Goal: Task Accomplishment & Management: Use online tool/utility

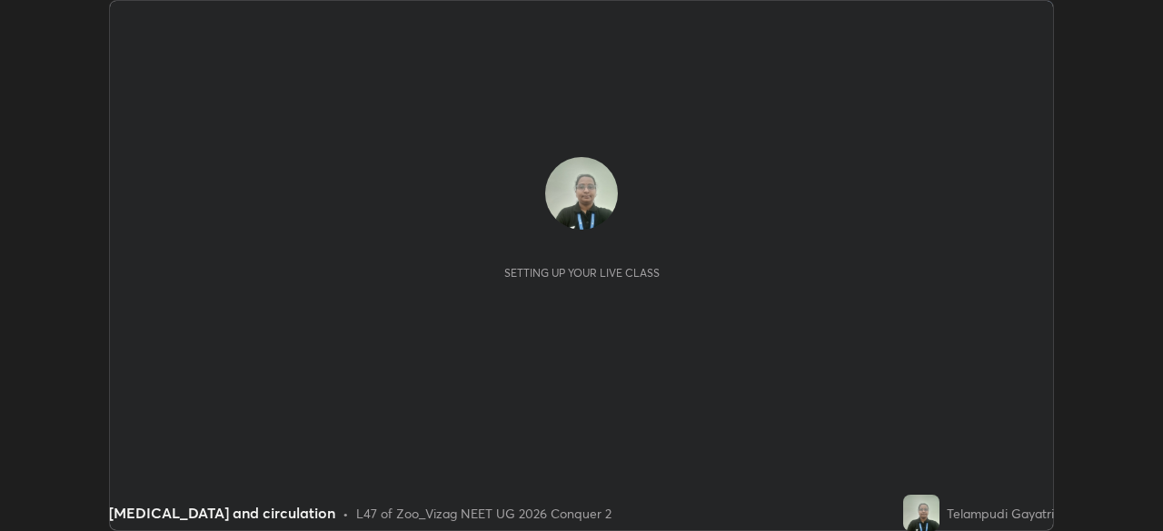
scroll to position [531, 1162]
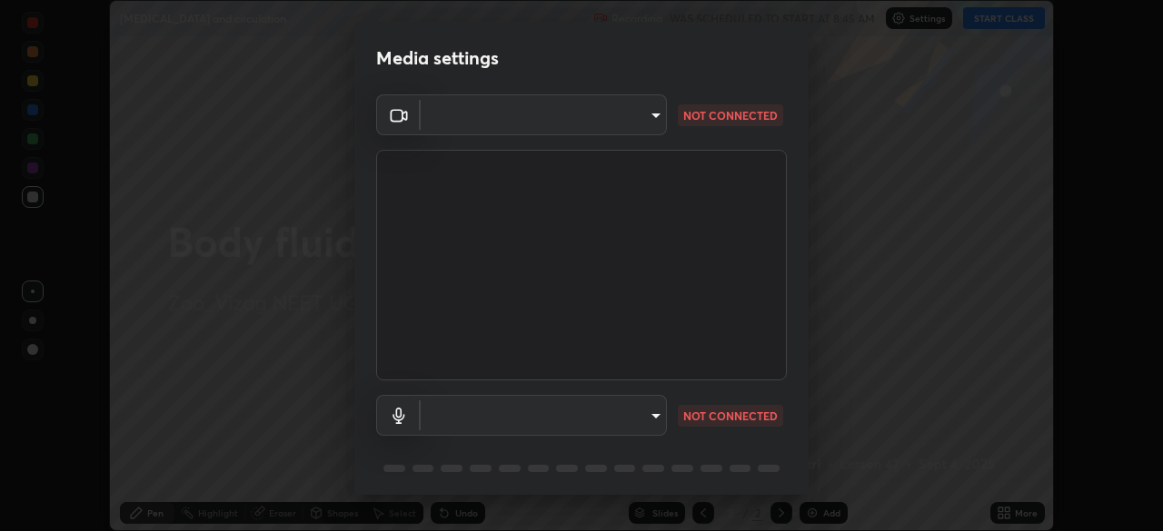
type input "da0c20431b424079349d444c11047d9f3d8fa2bd06c693e6a5e2fece50f7943c"
type input "b66cebb95c1e11d2a4921e936fa2f56bf0442747cf68a73d9fe71ba128f4f41d"
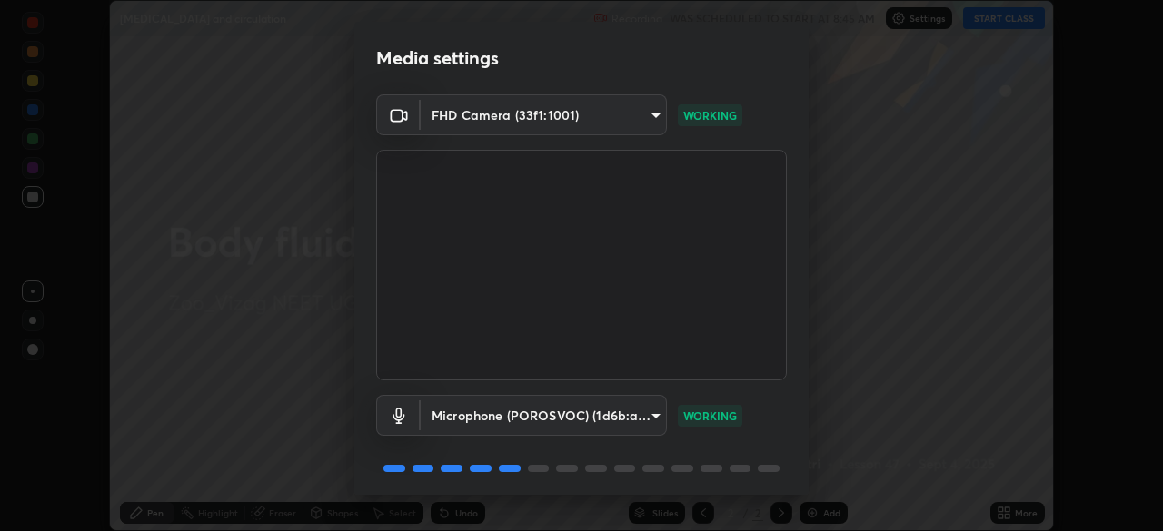
scroll to position [64, 0]
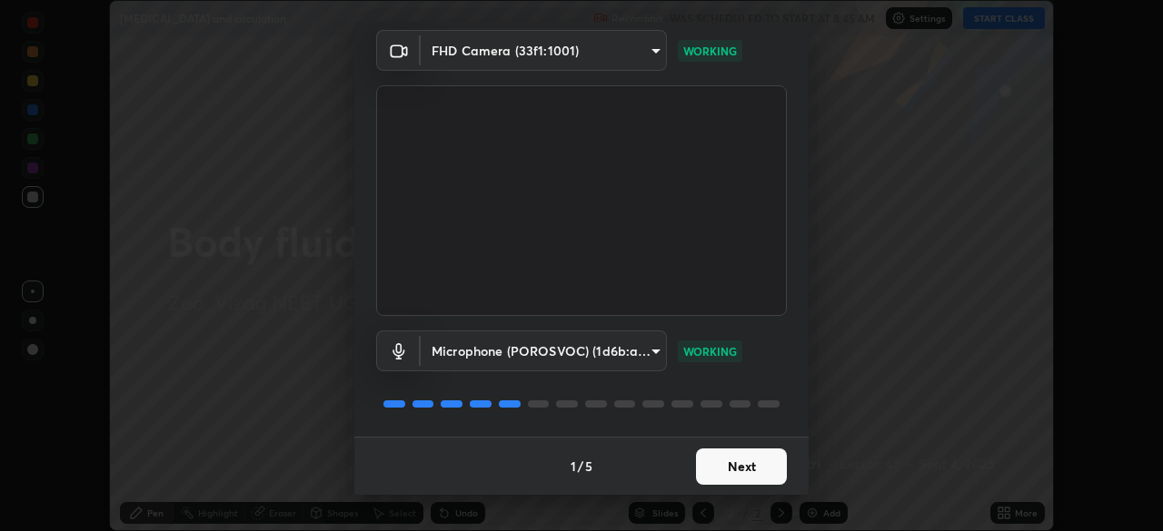
click at [740, 482] on button "Next" at bounding box center [741, 467] width 91 height 36
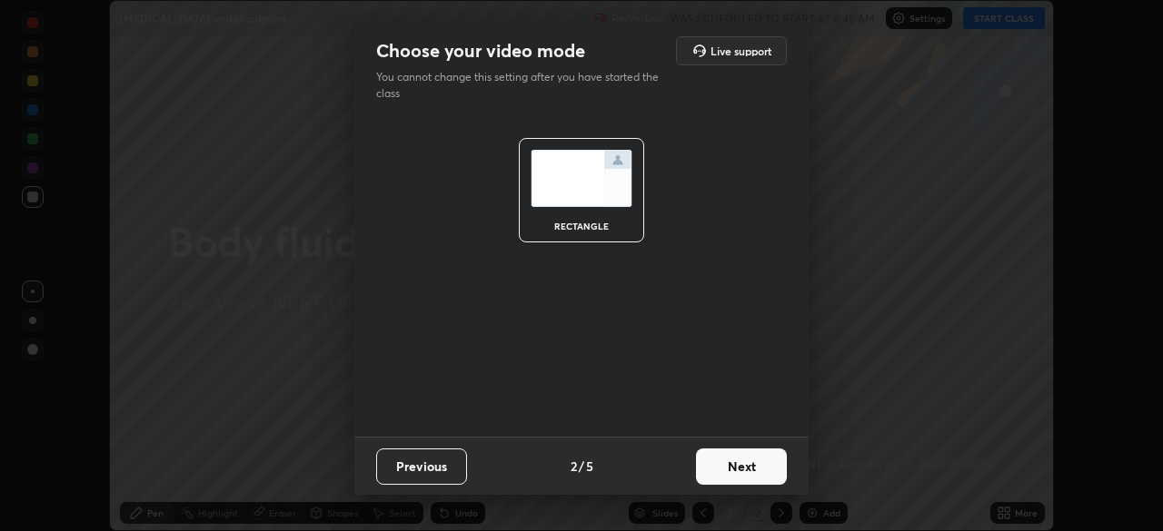
scroll to position [0, 0]
click at [743, 479] on button "Next" at bounding box center [741, 467] width 91 height 36
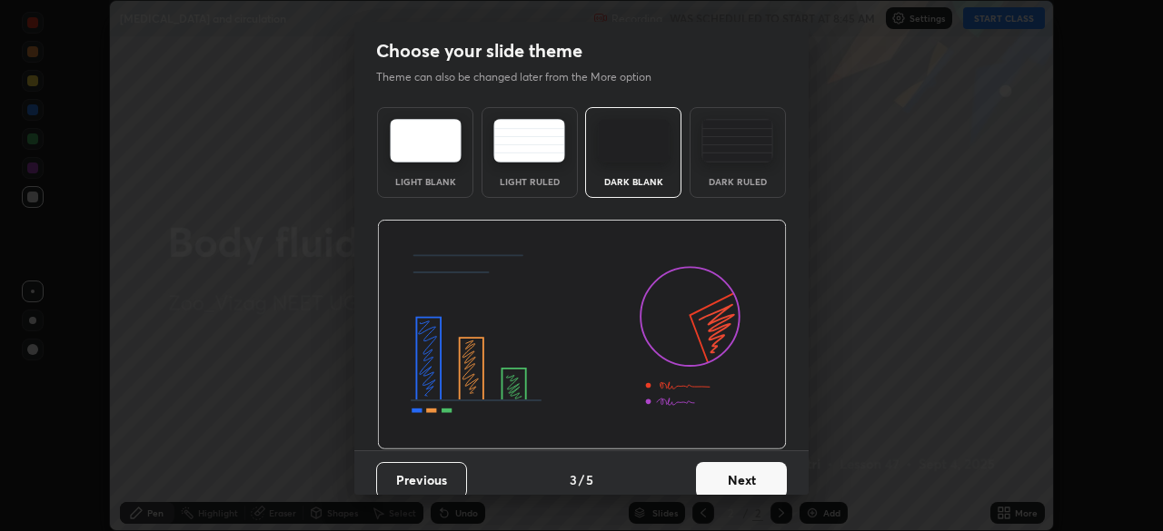
click at [742, 478] on button "Next" at bounding box center [741, 480] width 91 height 36
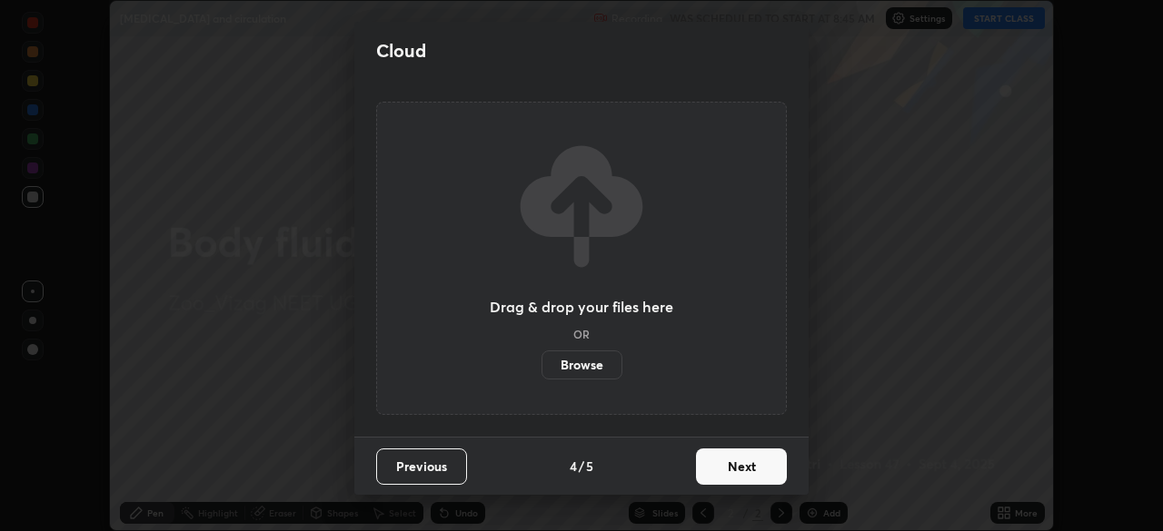
click at [747, 475] on button "Next" at bounding box center [741, 467] width 91 height 36
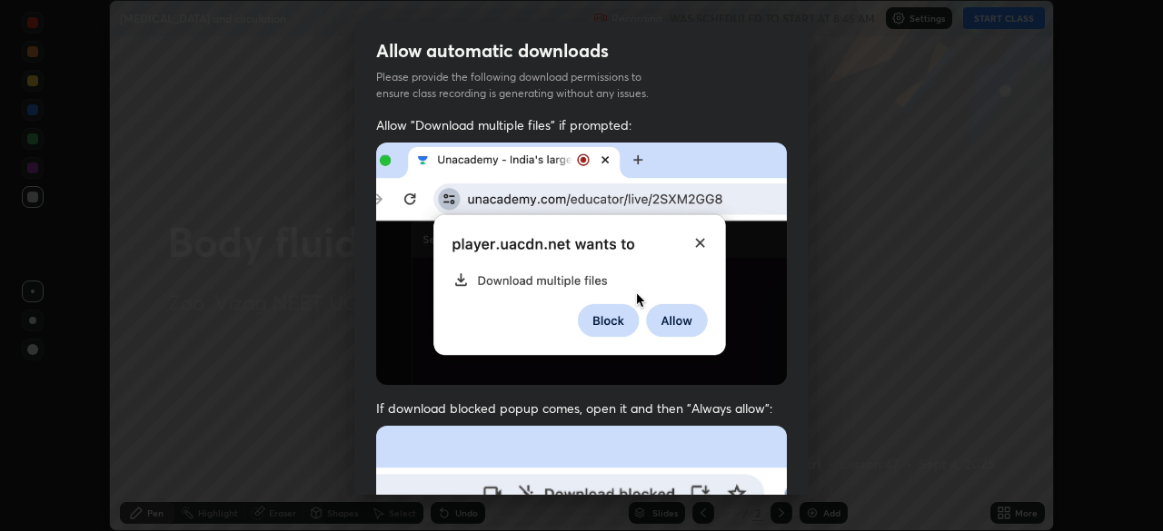
scroll to position [43, 0]
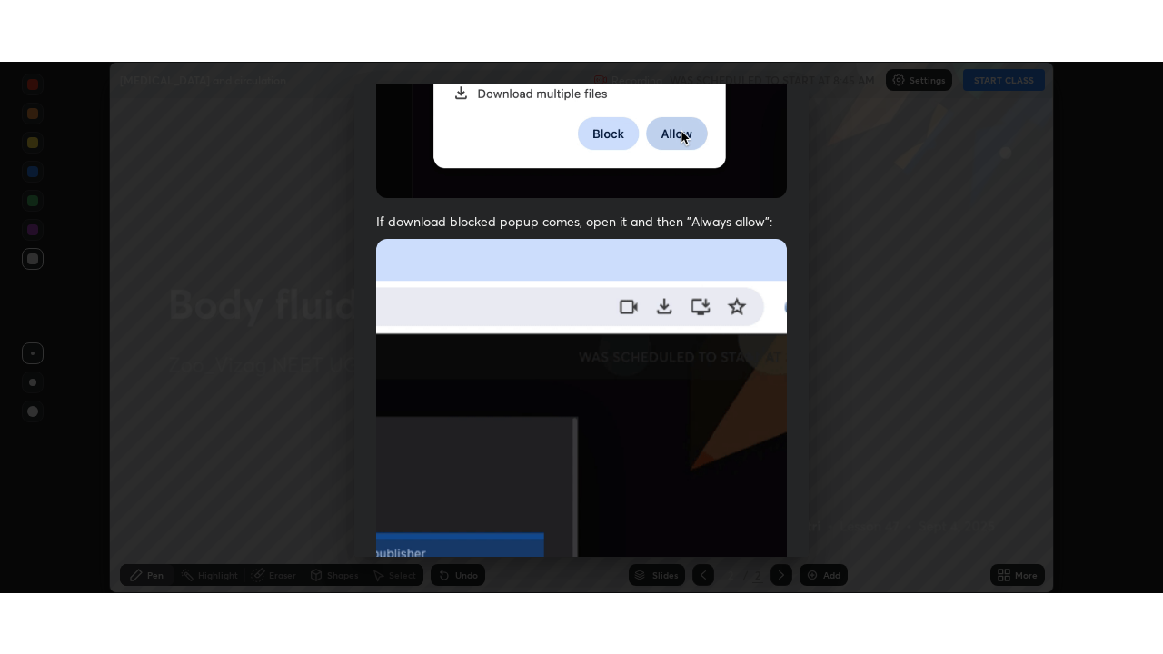
scroll to position [435, 0]
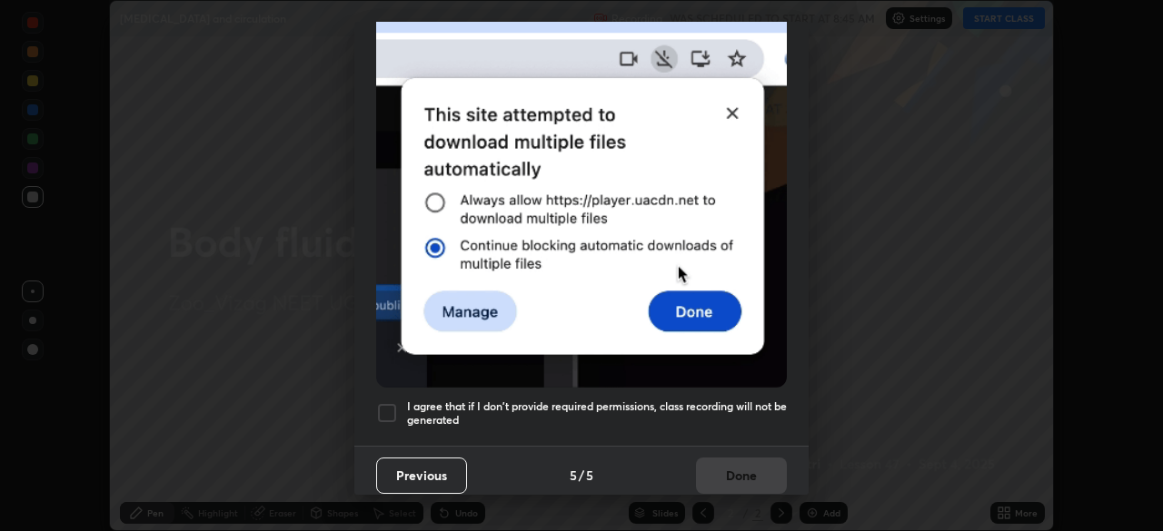
click at [388, 408] on div at bounding box center [387, 413] width 22 height 22
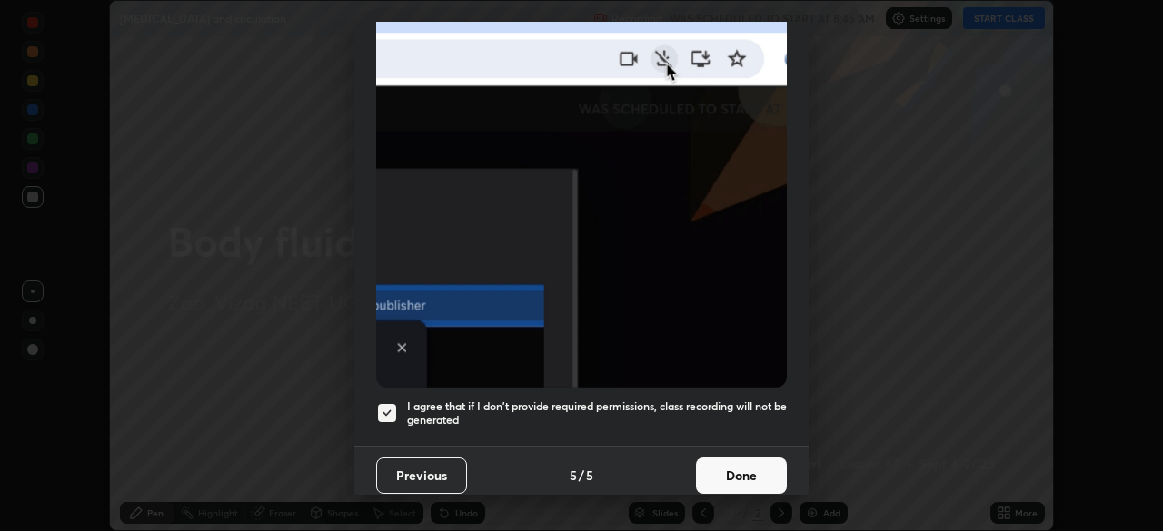
click at [749, 470] on button "Done" at bounding box center [741, 476] width 91 height 36
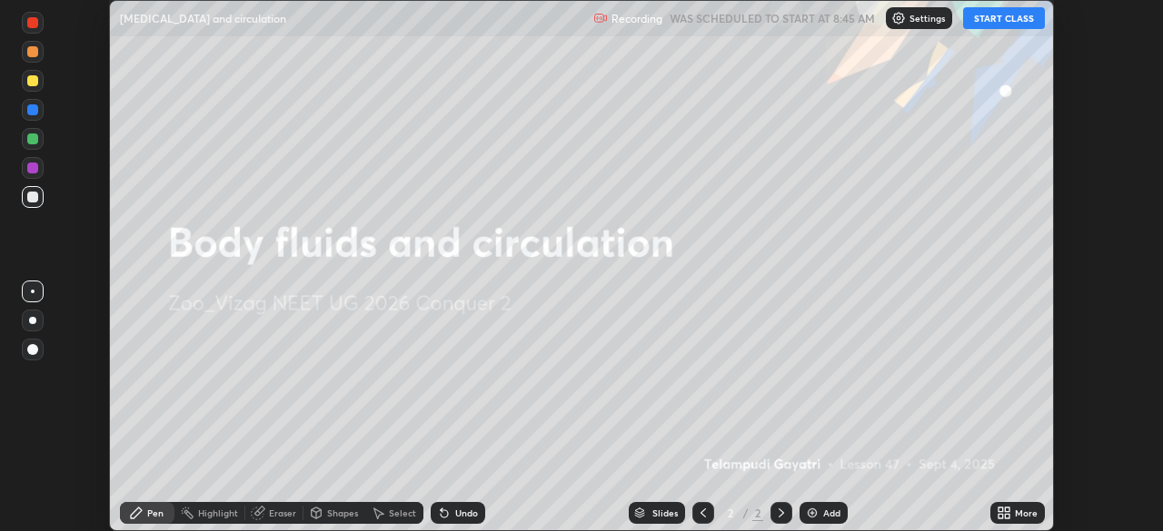
click at [994, 21] on button "START CLASS" at bounding box center [1004, 18] width 82 height 22
click at [816, 510] on img at bounding box center [812, 513] width 15 height 15
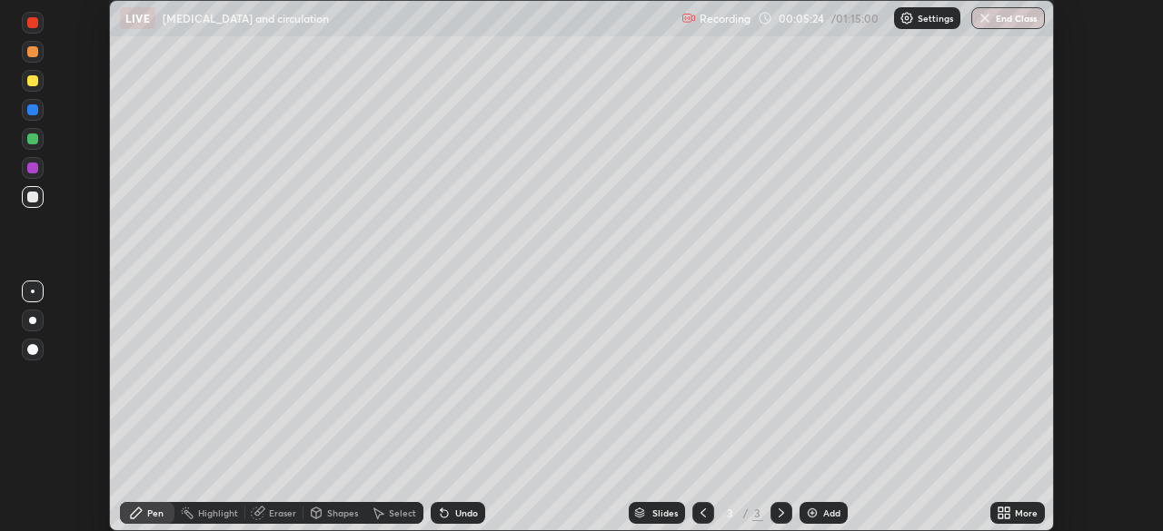
click at [1000, 516] on icon at bounding box center [1000, 516] width 5 height 5
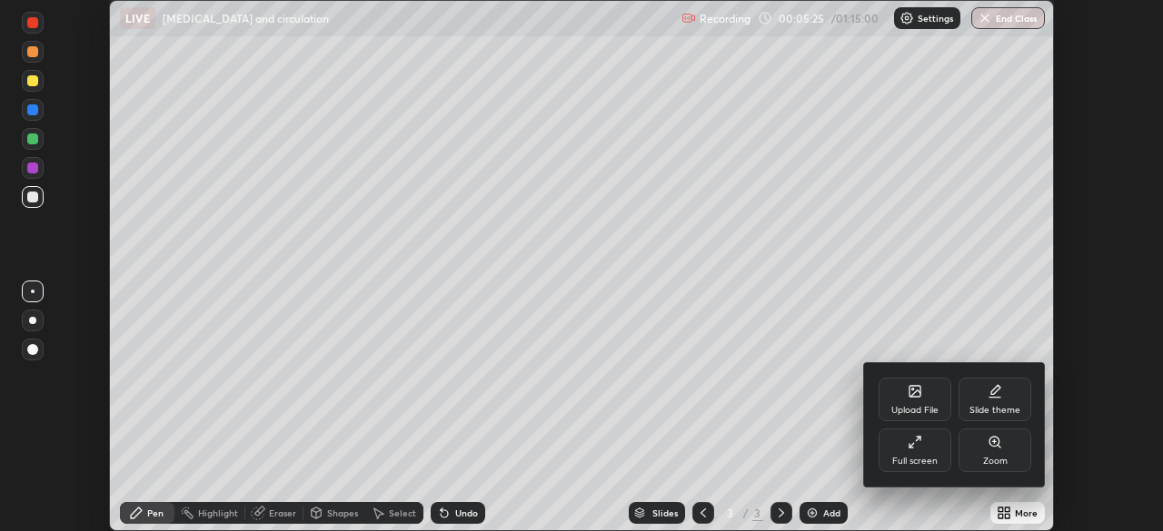
click at [912, 449] on icon at bounding box center [914, 442] width 15 height 15
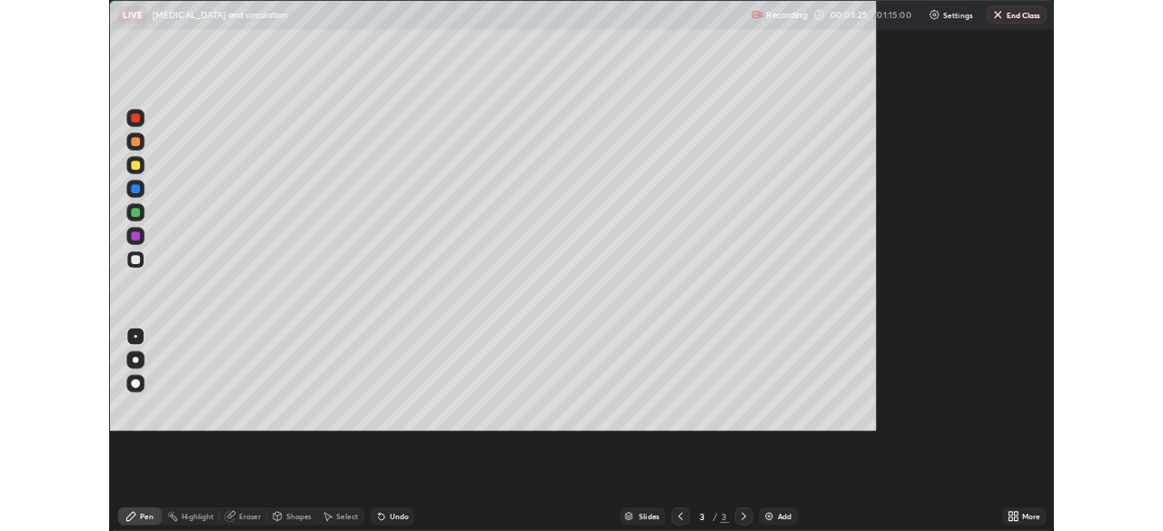
scroll to position [654, 1163]
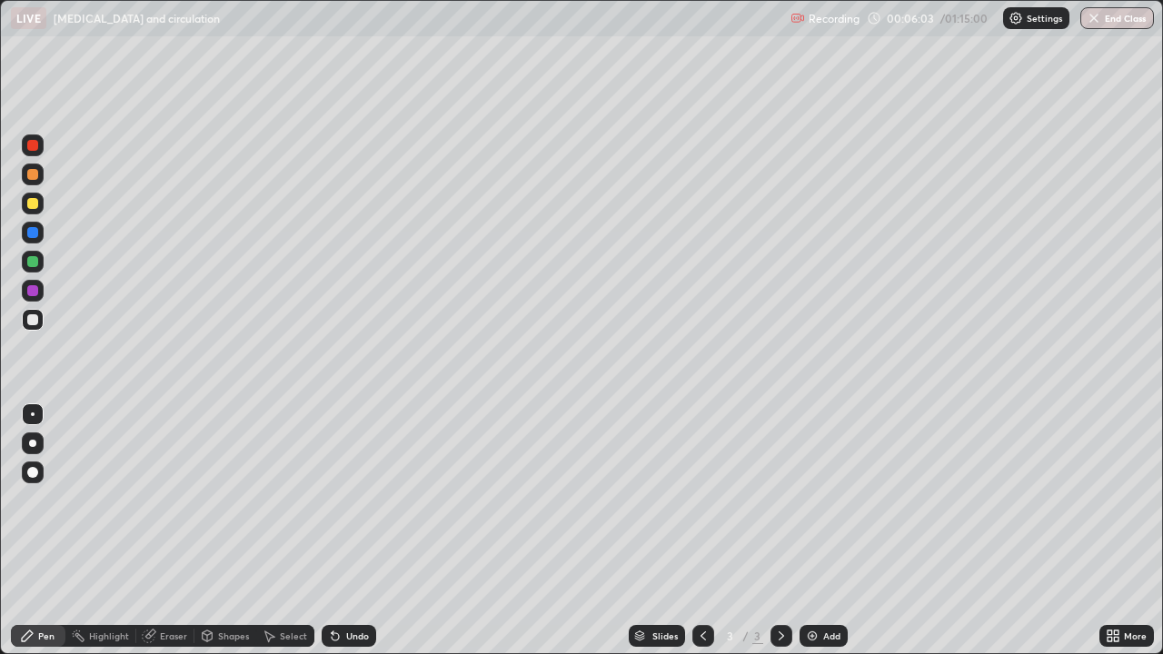
click at [153, 530] on icon at bounding box center [150, 634] width 10 height 9
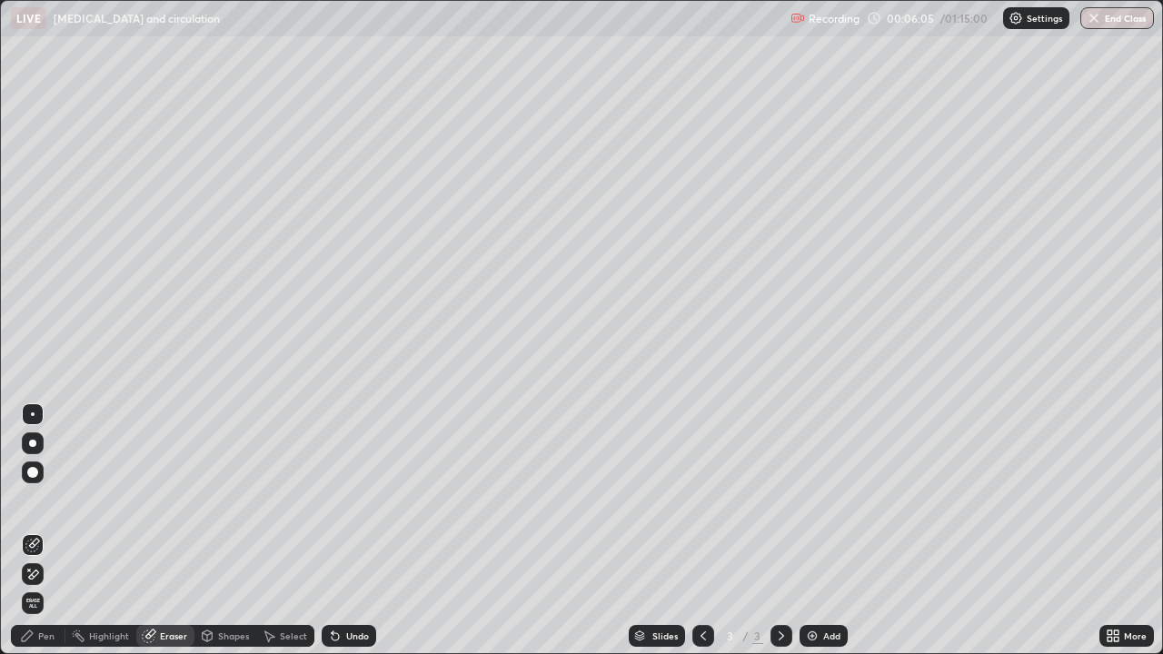
click at [35, 530] on div "Pen" at bounding box center [38, 636] width 55 height 22
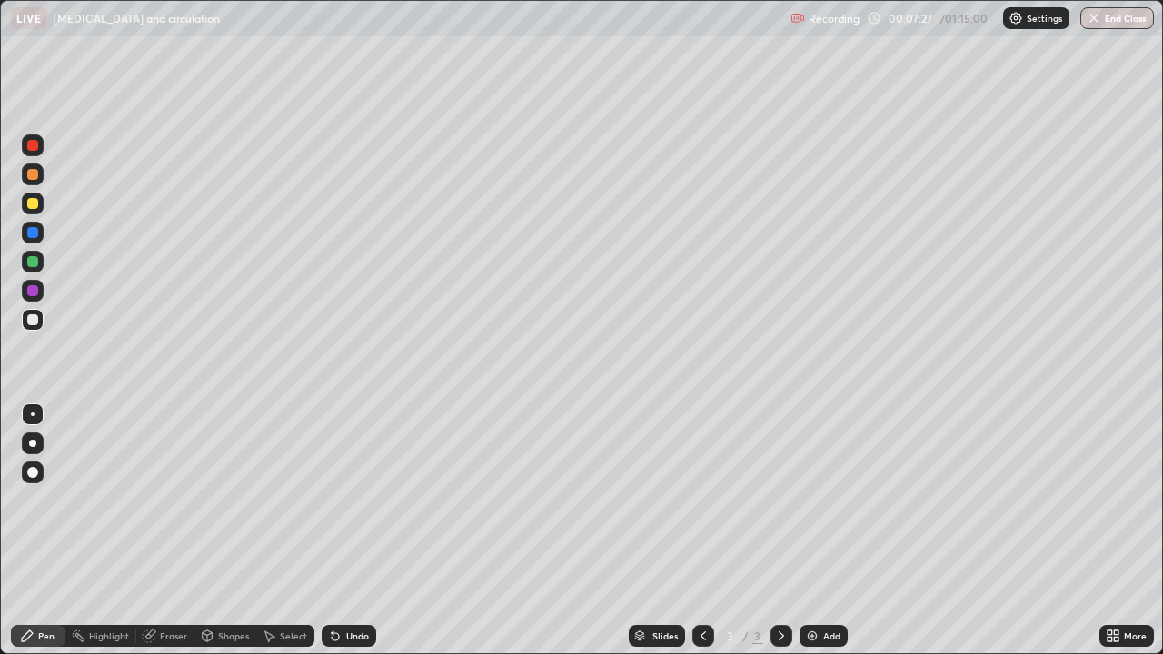
click at [33, 150] on div at bounding box center [32, 145] width 11 height 11
click at [35, 323] on div at bounding box center [32, 319] width 11 height 11
click at [35, 203] on div at bounding box center [32, 203] width 11 height 11
click at [35, 263] on div at bounding box center [32, 261] width 11 height 11
click at [36, 322] on div at bounding box center [32, 319] width 11 height 11
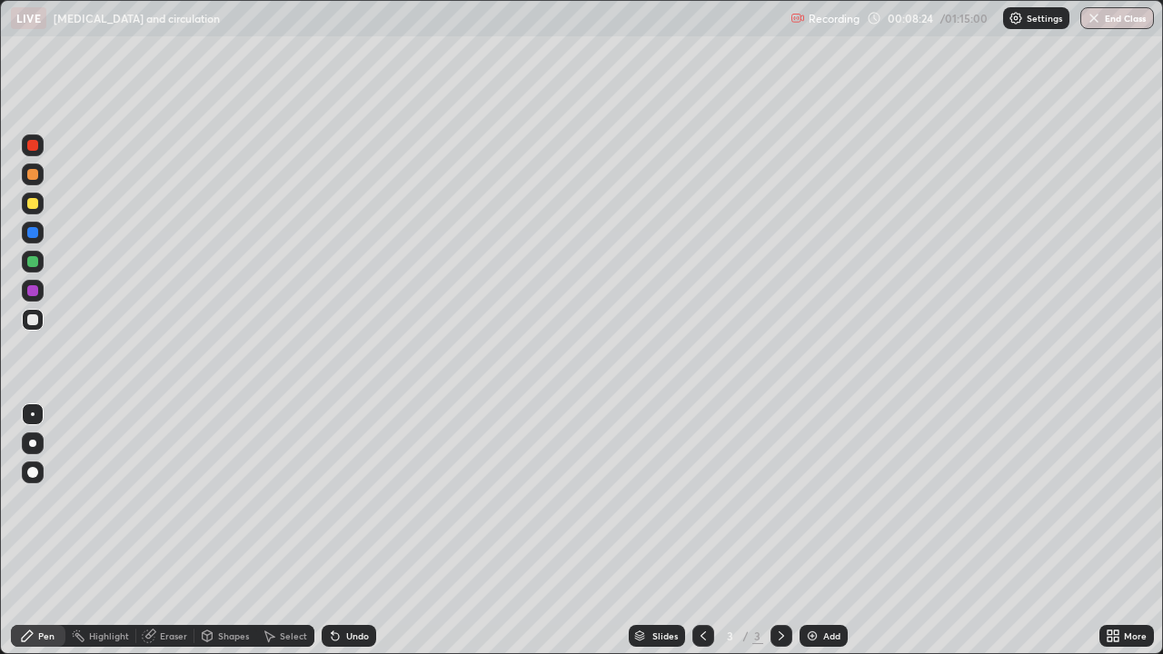
click at [31, 146] on div at bounding box center [32, 145] width 11 height 11
click at [33, 321] on div at bounding box center [32, 319] width 11 height 11
click at [425, 530] on div "Slides 3 / 3 Add" at bounding box center [737, 636] width 723 height 36
click at [33, 206] on div at bounding box center [32, 203] width 11 height 11
click at [31, 257] on div at bounding box center [32, 261] width 11 height 11
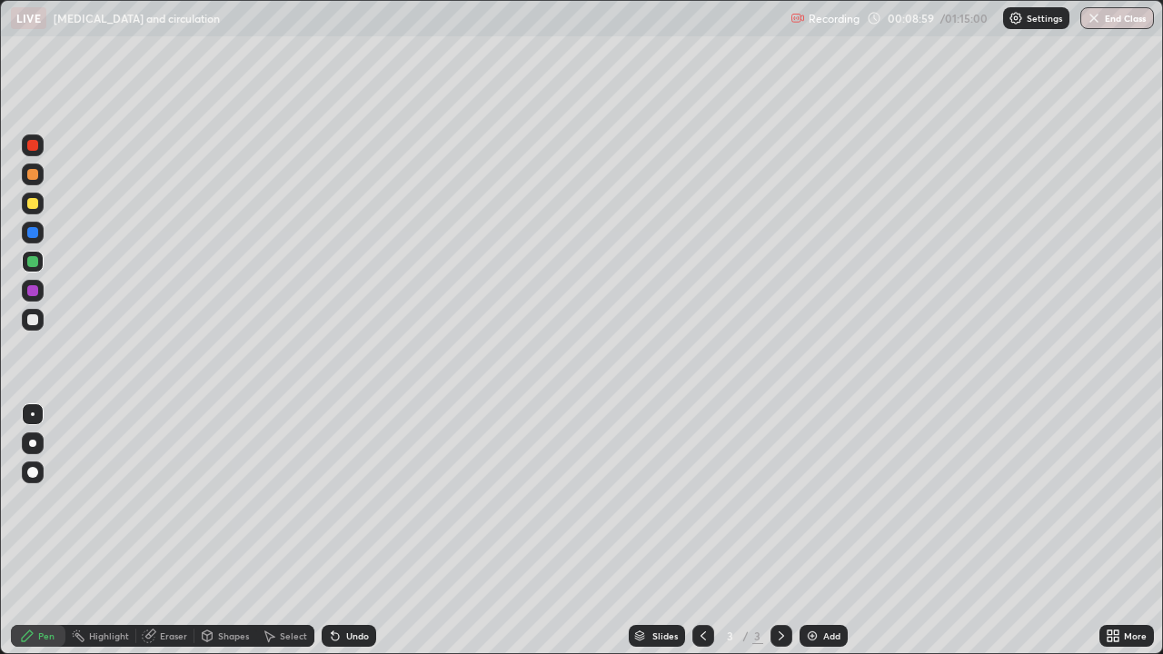
click at [34, 329] on div at bounding box center [33, 320] width 22 height 22
click at [42, 150] on div at bounding box center [33, 145] width 22 height 22
click at [35, 322] on div at bounding box center [32, 319] width 11 height 11
click at [39, 204] on div at bounding box center [33, 204] width 22 height 22
click at [39, 261] on div at bounding box center [33, 262] width 22 height 22
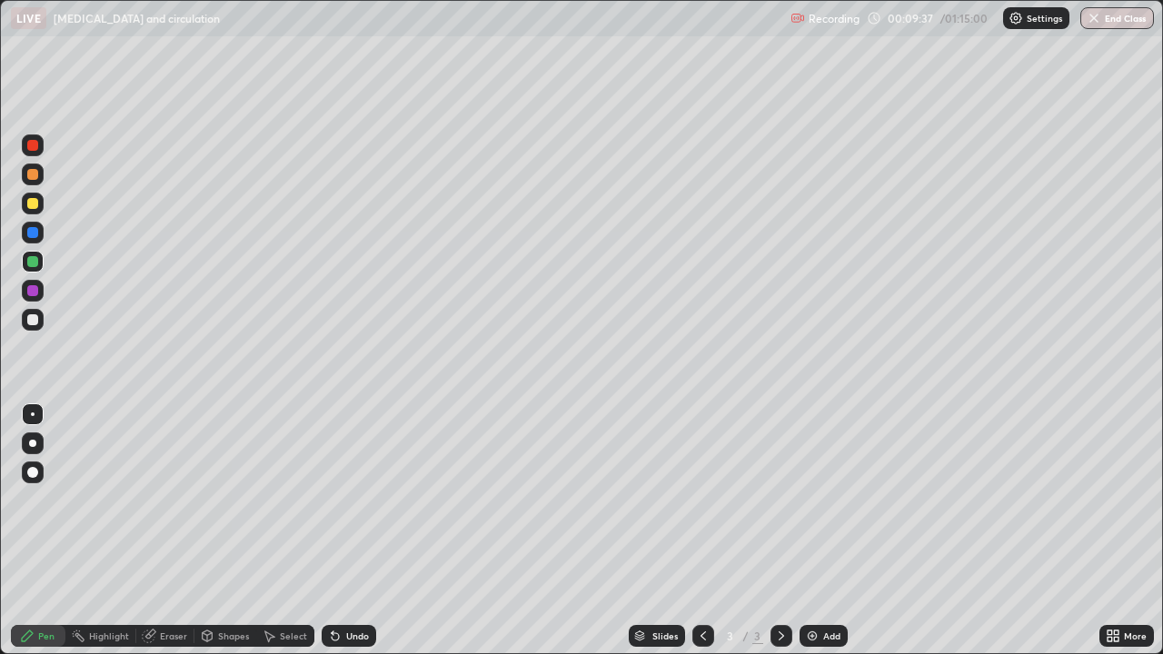
click at [32, 322] on div at bounding box center [32, 319] width 11 height 11
click at [35, 147] on div at bounding box center [32, 145] width 11 height 11
click at [32, 324] on div at bounding box center [32, 319] width 11 height 11
click at [36, 263] on div at bounding box center [32, 261] width 11 height 11
click at [36, 207] on div at bounding box center [32, 203] width 11 height 11
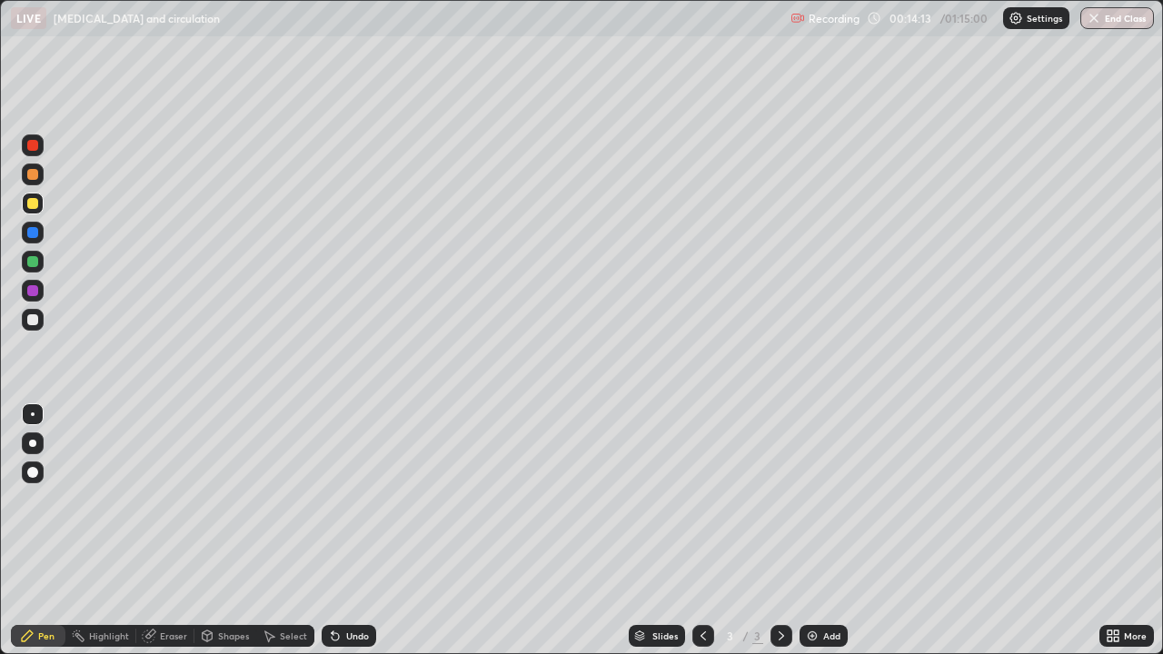
click at [29, 291] on div at bounding box center [32, 290] width 11 height 11
click at [1107, 530] on icon at bounding box center [1109, 632] width 5 height 5
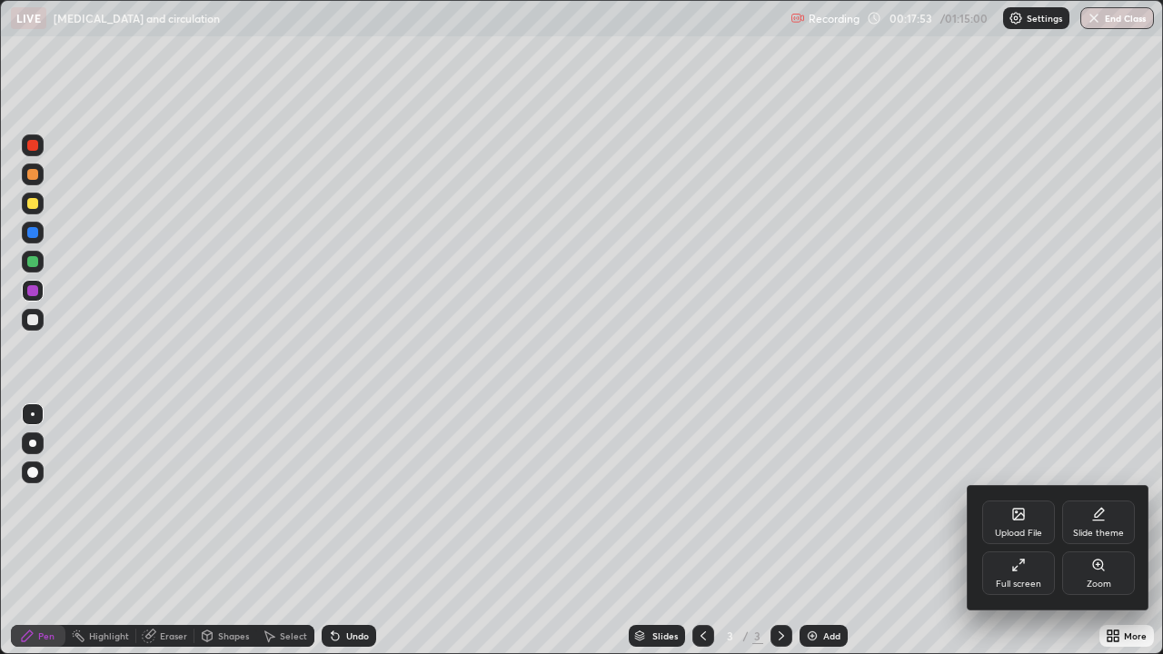
click at [1015, 530] on icon at bounding box center [1015, 568] width 5 height 5
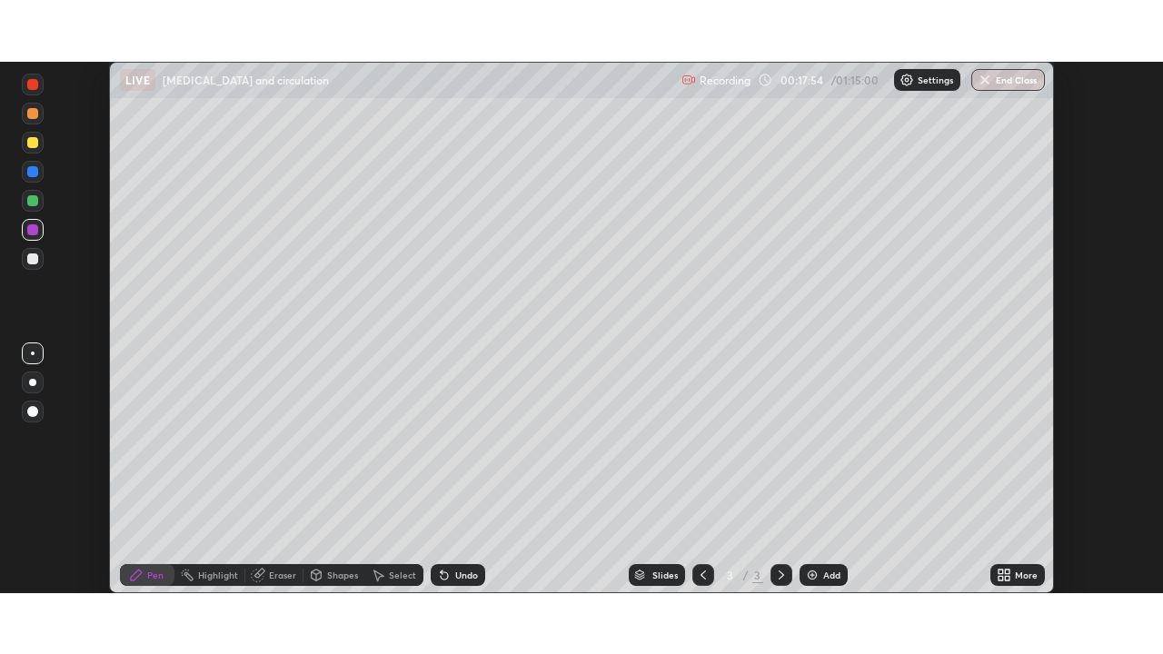
scroll to position [90307, 89676]
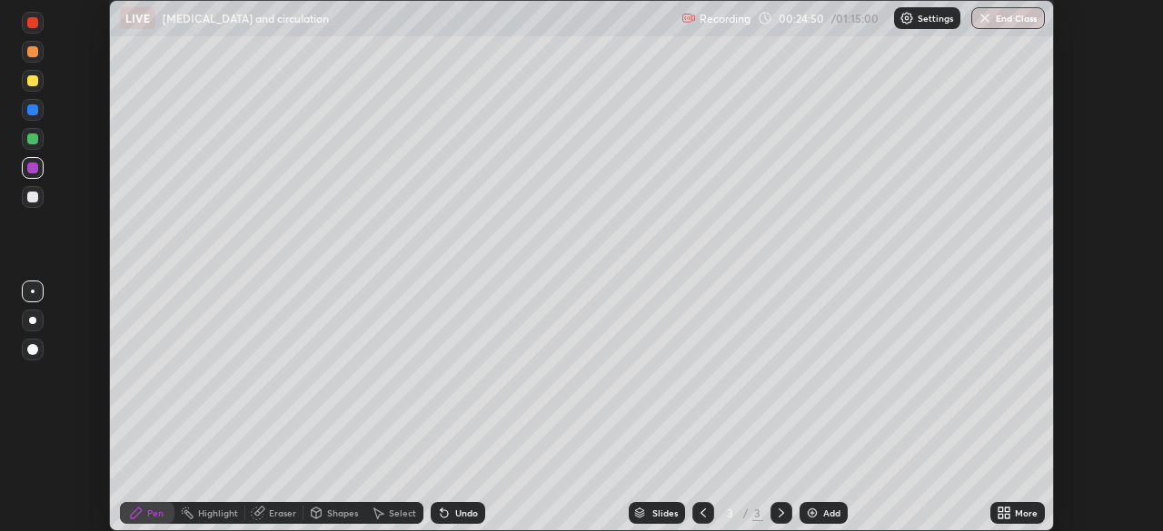
click at [1000, 516] on icon at bounding box center [1000, 516] width 5 height 5
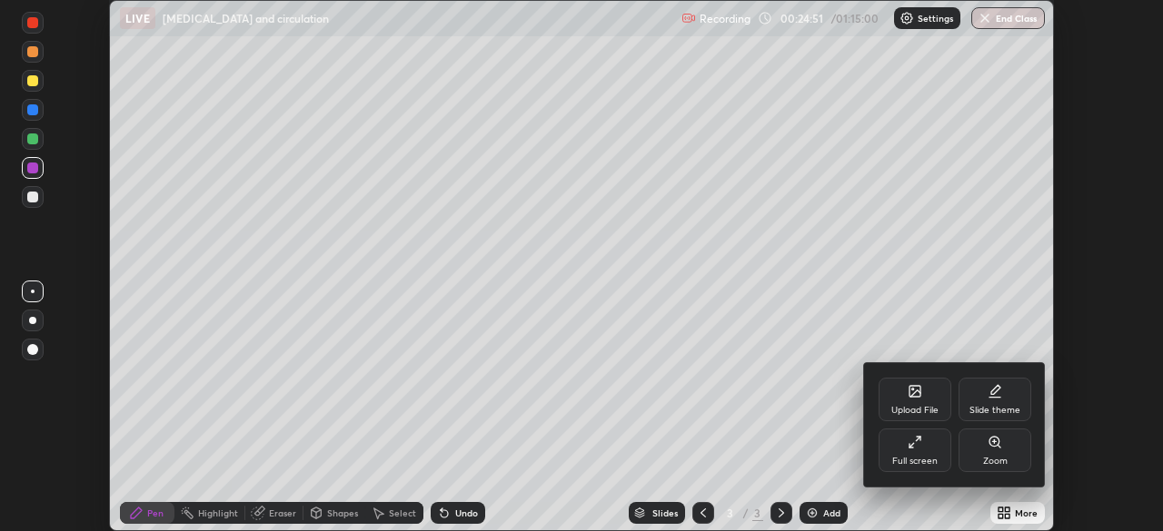
click at [914, 447] on icon at bounding box center [914, 442] width 15 height 15
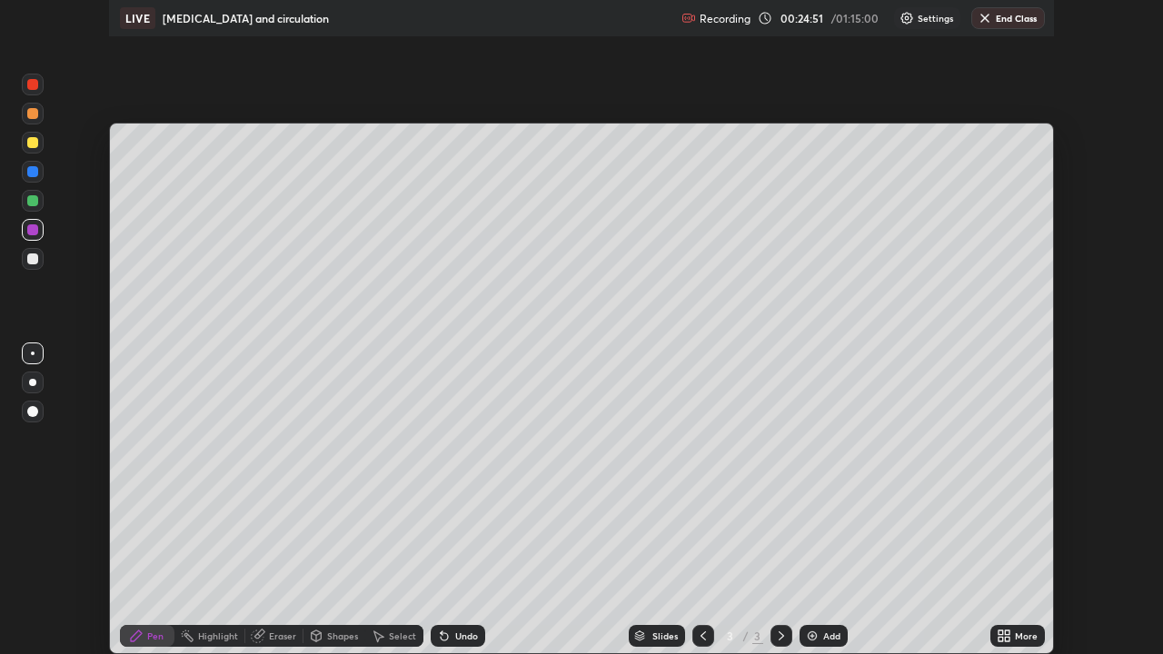
scroll to position [654, 1163]
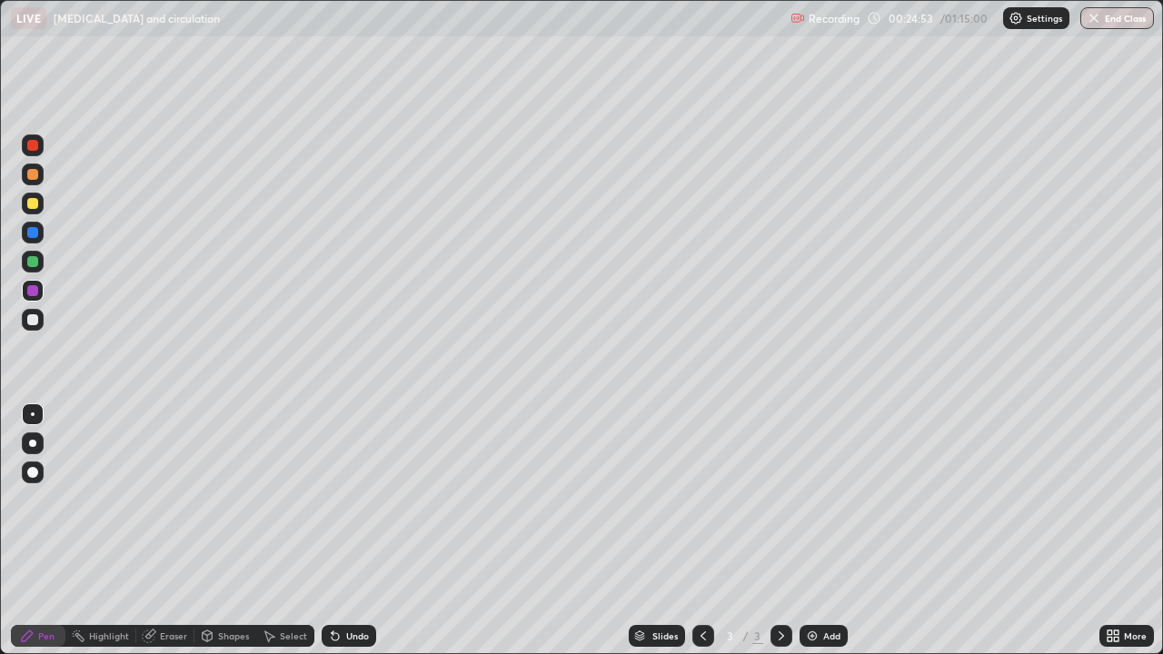
click at [809, 530] on img at bounding box center [812, 636] width 15 height 15
click at [33, 323] on div at bounding box center [32, 319] width 11 height 11
click at [35, 149] on div at bounding box center [32, 145] width 11 height 11
click at [30, 263] on div at bounding box center [32, 261] width 11 height 11
click at [31, 321] on div at bounding box center [32, 319] width 11 height 11
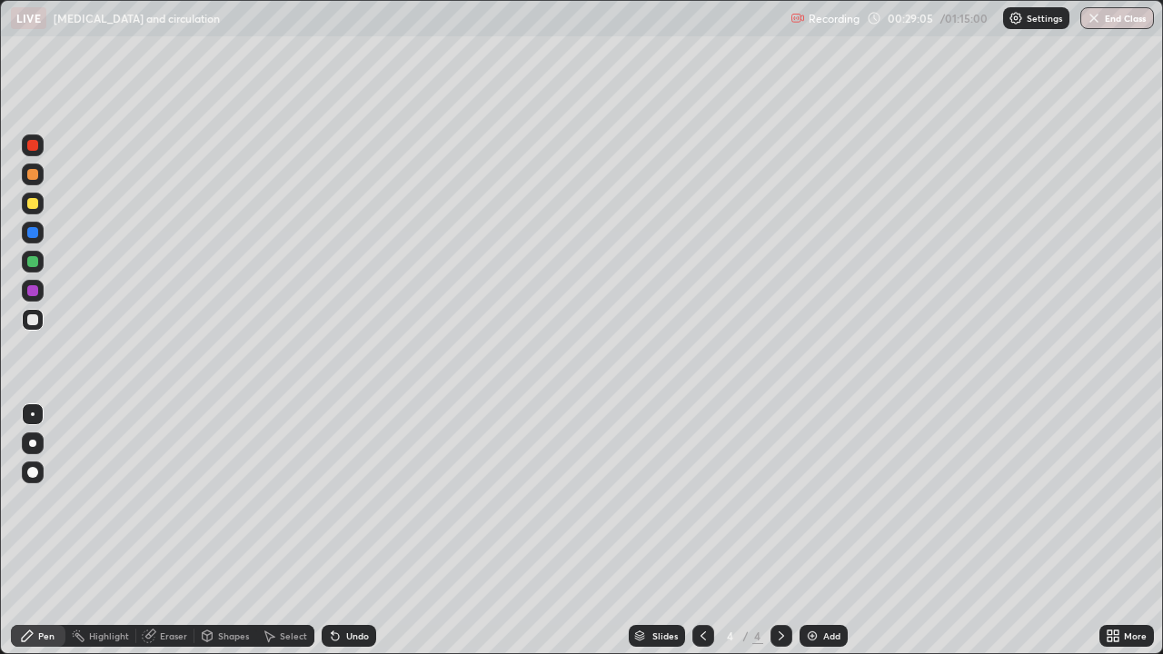
click at [34, 145] on div at bounding box center [32, 145] width 11 height 11
click at [805, 530] on img at bounding box center [812, 636] width 15 height 15
click at [36, 320] on div at bounding box center [32, 319] width 11 height 11
click at [33, 146] on div at bounding box center [32, 145] width 11 height 11
click at [35, 233] on div at bounding box center [32, 232] width 11 height 11
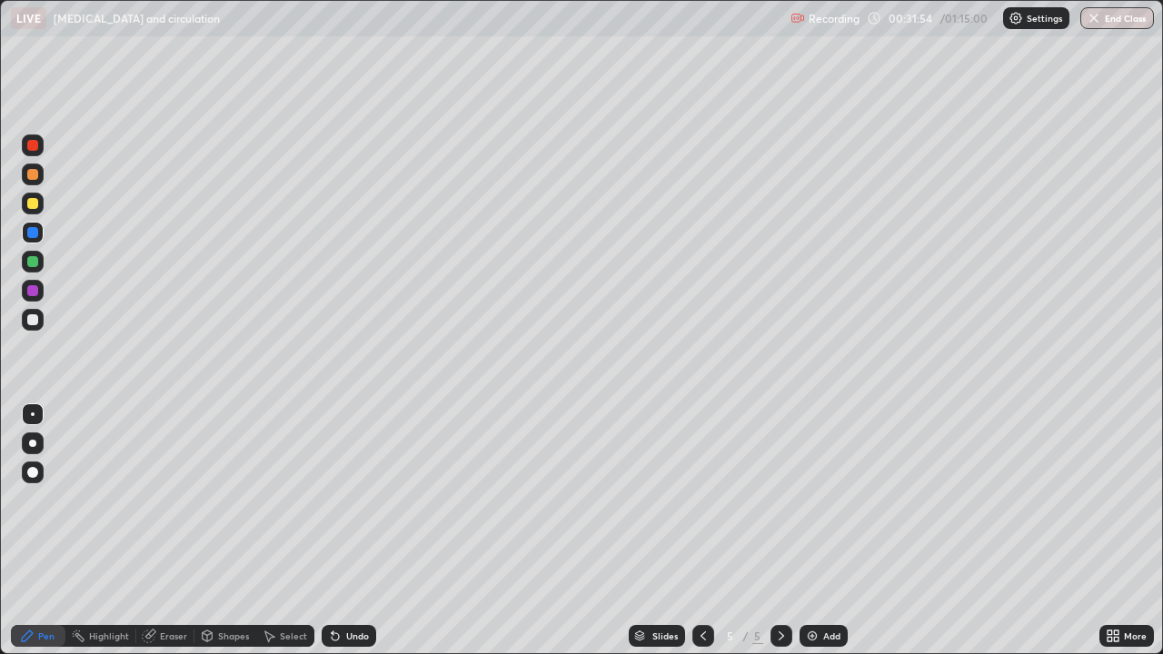
click at [30, 269] on div at bounding box center [33, 262] width 22 height 22
click at [152, 530] on icon at bounding box center [149, 636] width 12 height 12
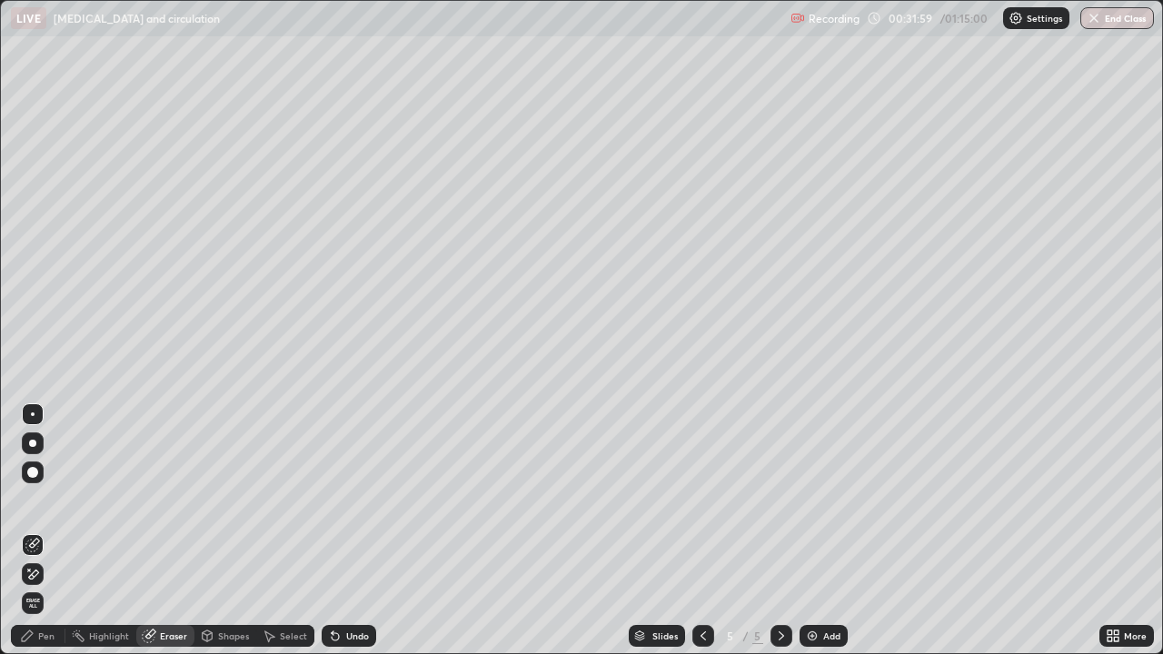
click at [34, 530] on div "Pen" at bounding box center [38, 636] width 55 height 22
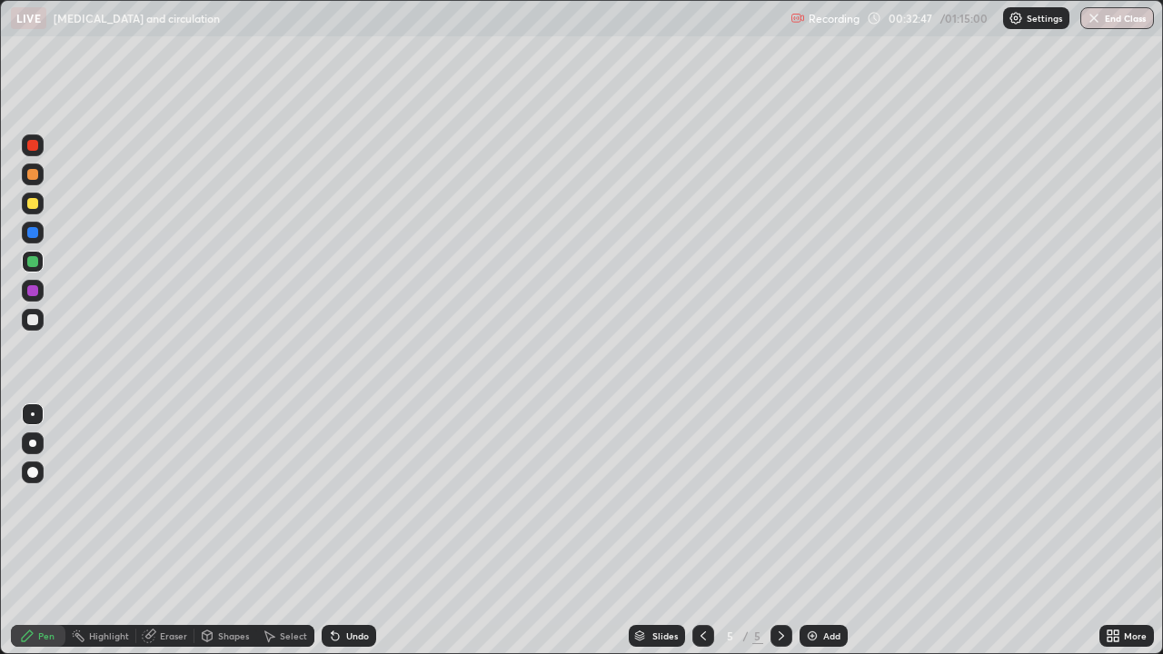
click at [37, 327] on div at bounding box center [33, 320] width 22 height 22
click at [699, 530] on icon at bounding box center [703, 636] width 15 height 15
click at [778, 530] on icon at bounding box center [780, 635] width 5 height 9
click at [779, 530] on icon at bounding box center [781, 636] width 15 height 15
click at [807, 530] on img at bounding box center [812, 636] width 15 height 15
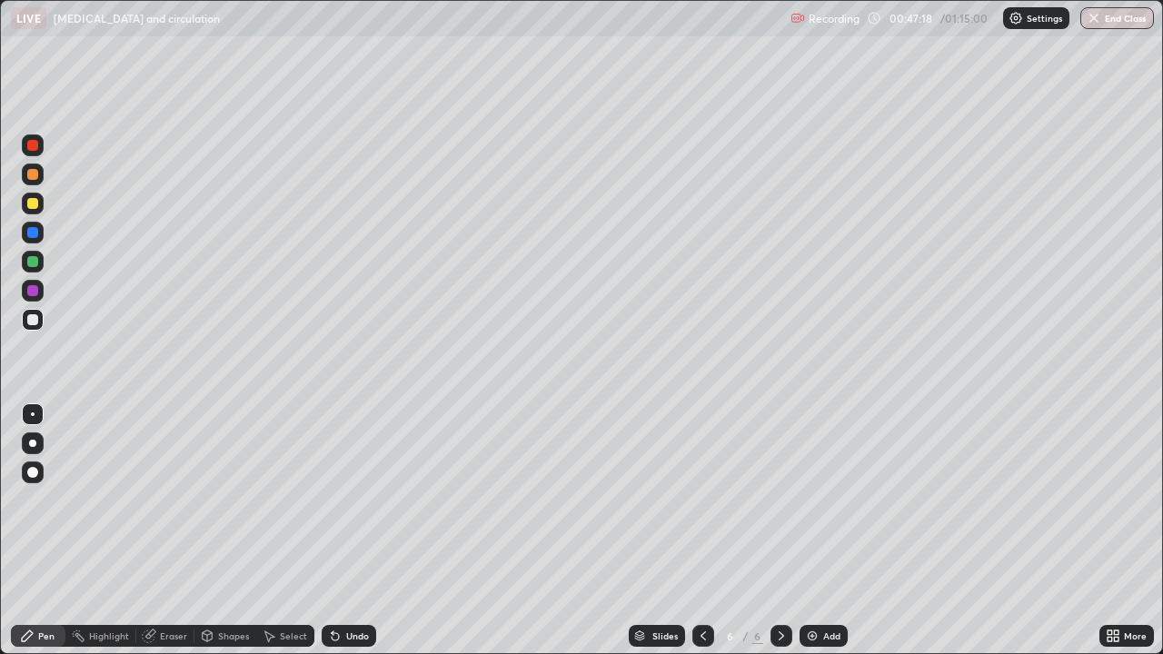
click at [34, 147] on div at bounding box center [32, 145] width 11 height 11
click at [33, 321] on div at bounding box center [32, 319] width 11 height 11
click at [35, 155] on div at bounding box center [33, 145] width 22 height 22
click at [31, 207] on div at bounding box center [32, 203] width 11 height 11
click at [35, 315] on div at bounding box center [32, 319] width 11 height 11
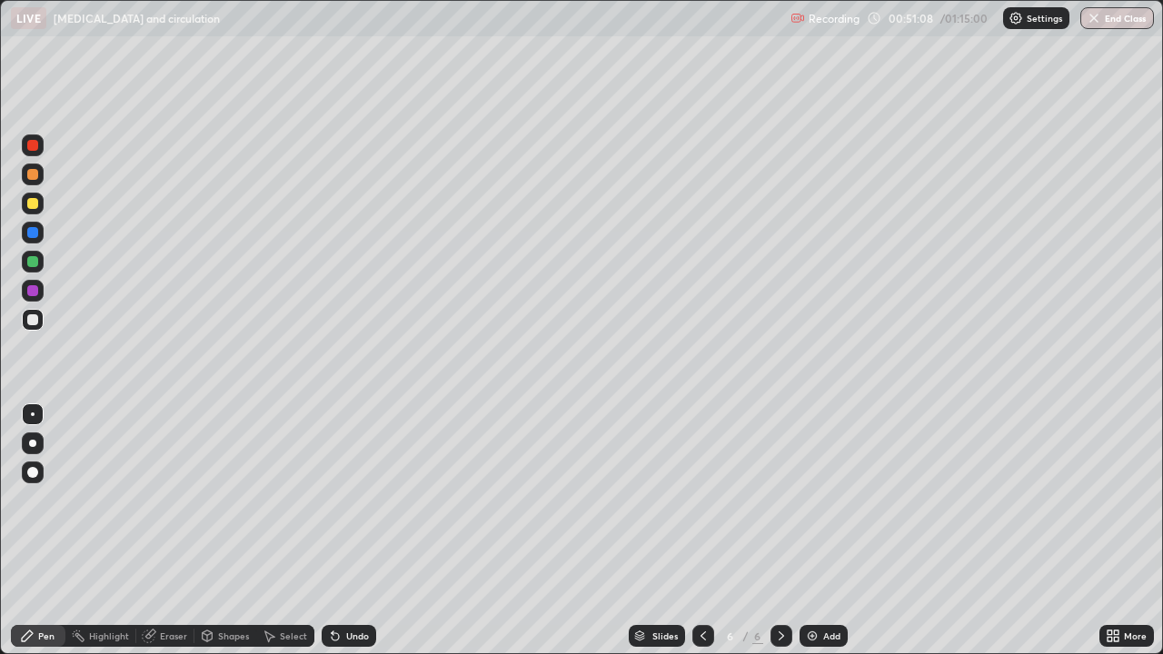
click at [162, 530] on div "Eraser" at bounding box center [173, 635] width 27 height 9
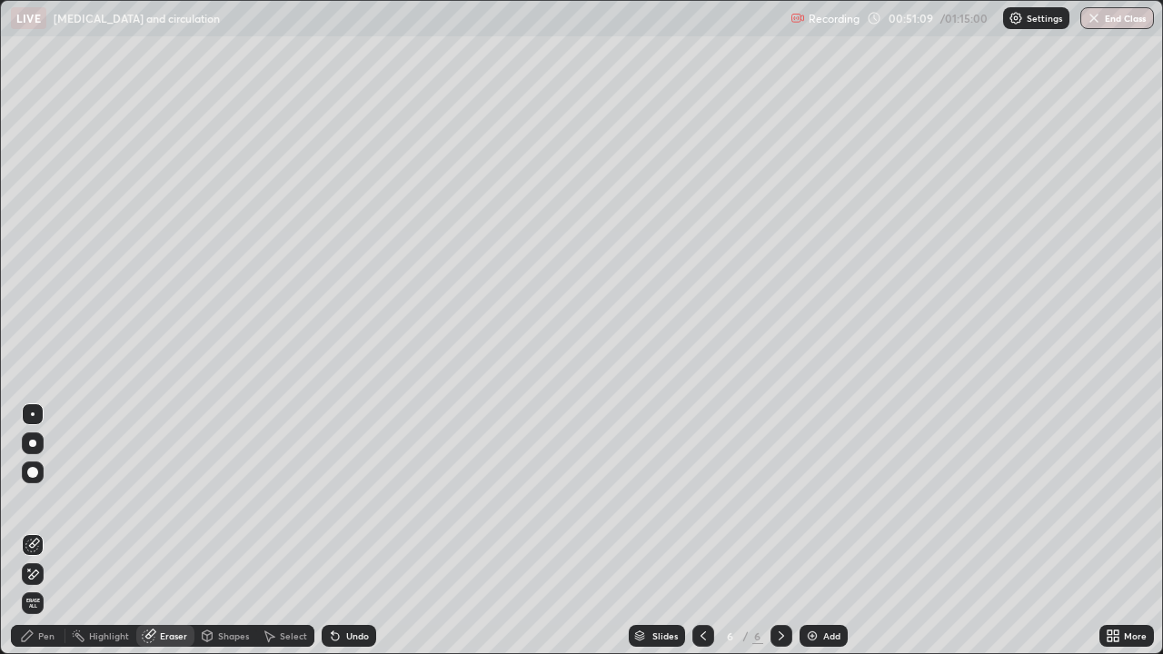
click at [45, 530] on div "Pen" at bounding box center [46, 635] width 16 height 9
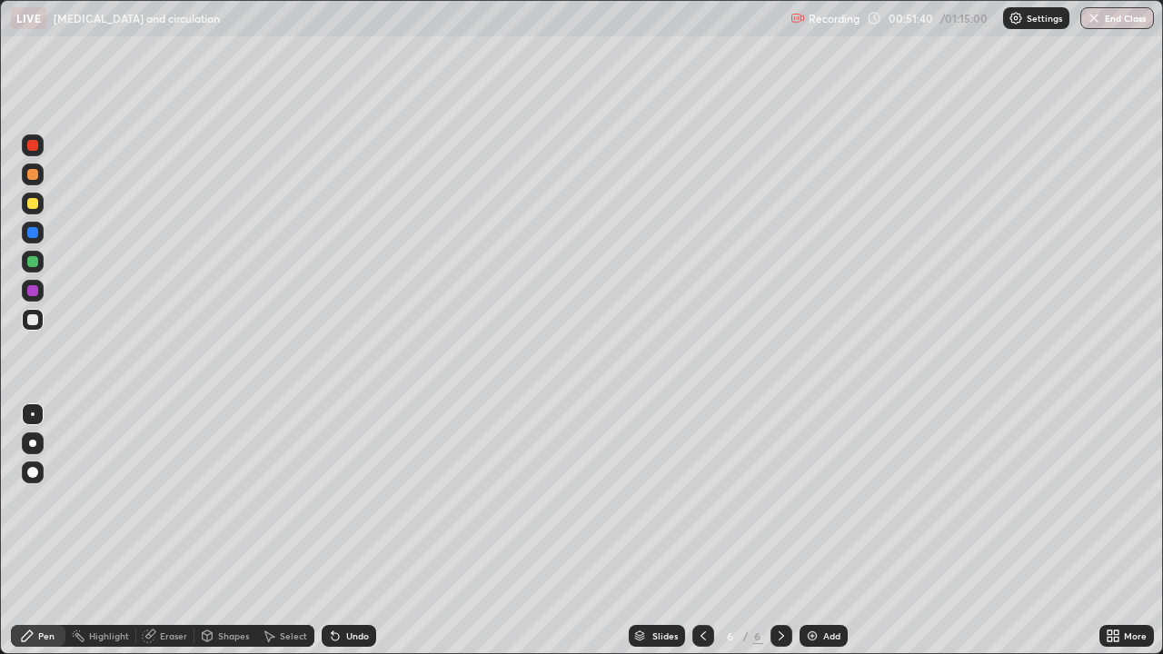
click at [169, 530] on div "Eraser" at bounding box center [173, 635] width 27 height 9
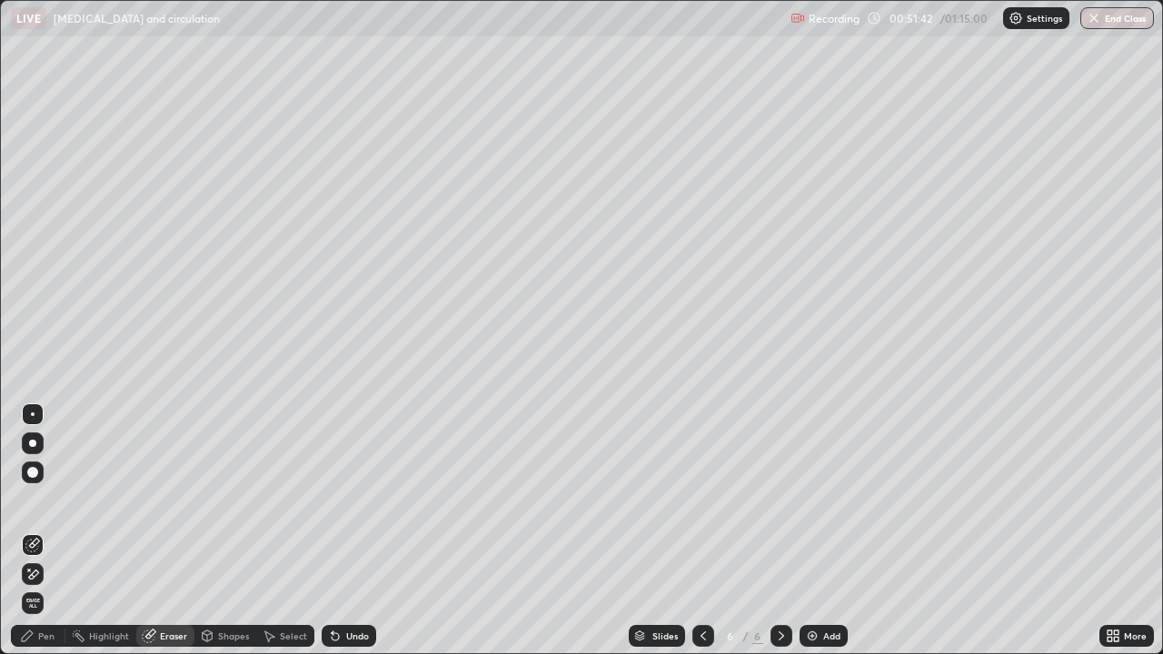
click at [43, 530] on div "Pen" at bounding box center [46, 635] width 16 height 9
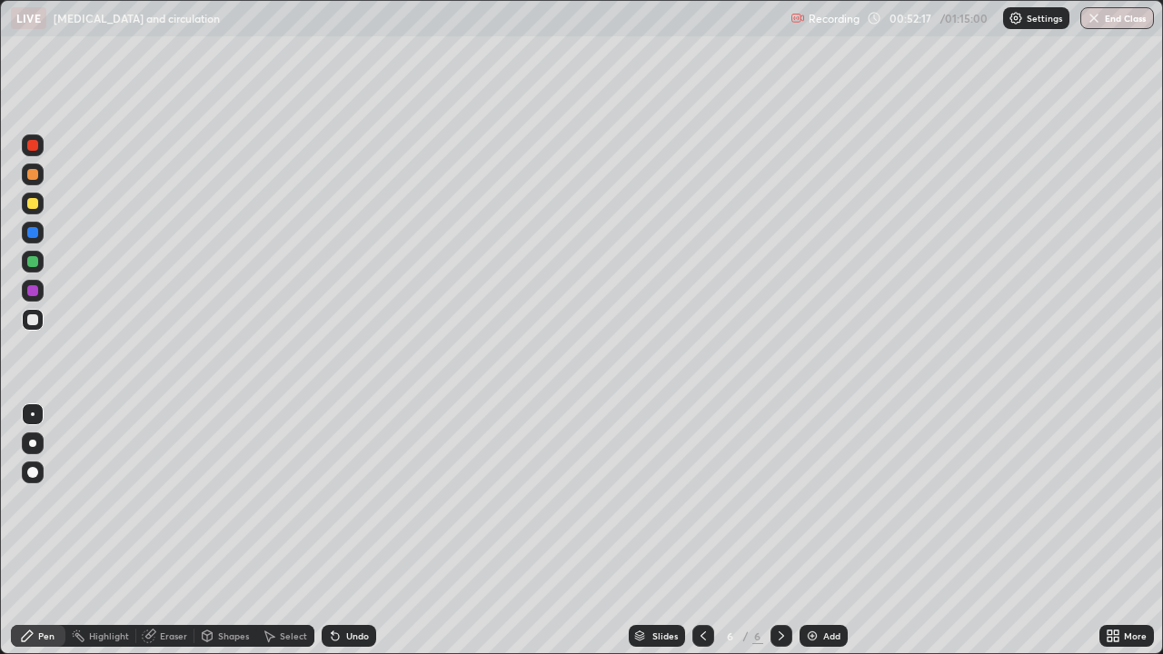
click at [31, 265] on div at bounding box center [32, 261] width 11 height 11
click at [33, 323] on div at bounding box center [32, 319] width 11 height 11
click at [33, 263] on div at bounding box center [32, 261] width 11 height 11
click at [812, 530] on img at bounding box center [812, 636] width 15 height 15
click at [35, 318] on div at bounding box center [32, 319] width 11 height 11
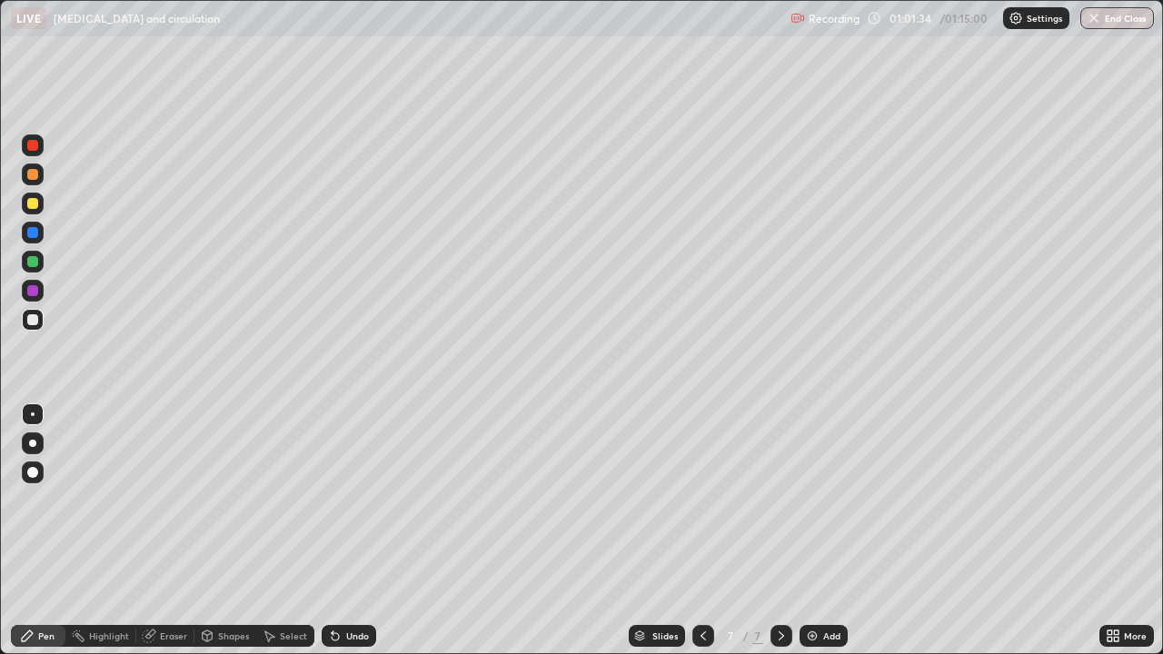
click at [32, 149] on div at bounding box center [32, 145] width 11 height 11
click at [33, 144] on div at bounding box center [32, 145] width 11 height 11
click at [33, 321] on div at bounding box center [32, 319] width 11 height 11
click at [35, 150] on div at bounding box center [32, 145] width 11 height 11
click at [25, 321] on div at bounding box center [33, 320] width 22 height 22
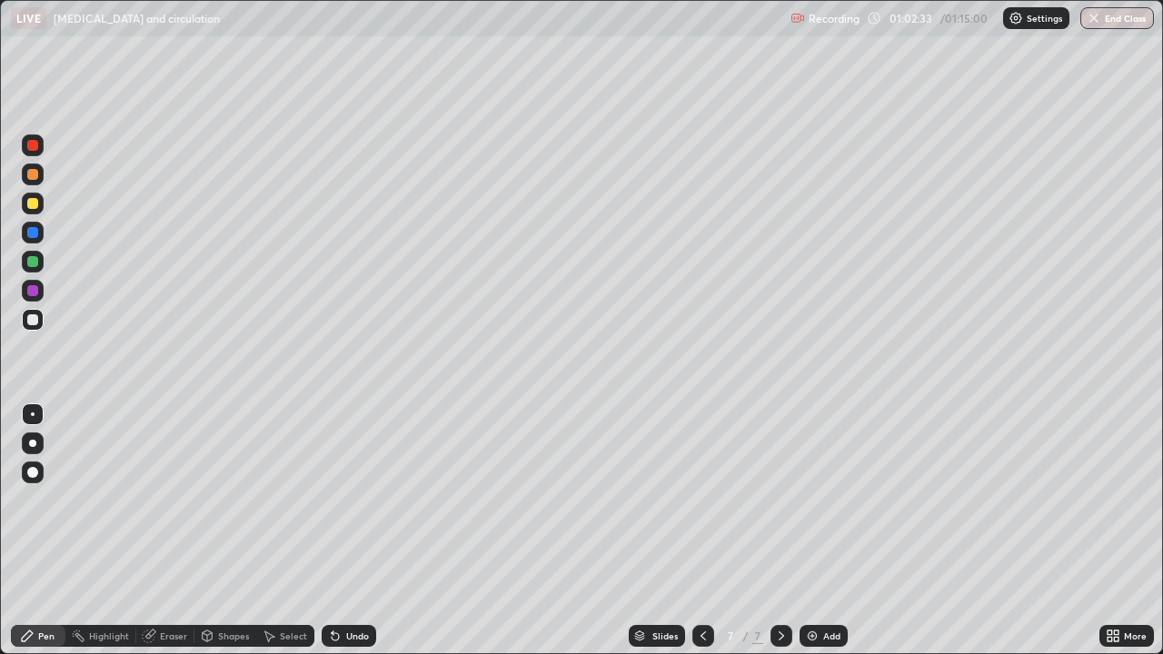
click at [32, 263] on div at bounding box center [32, 261] width 11 height 11
click at [35, 203] on div at bounding box center [32, 203] width 11 height 11
click at [35, 152] on div at bounding box center [33, 145] width 22 height 22
click at [34, 233] on div at bounding box center [32, 232] width 11 height 11
click at [33, 321] on div at bounding box center [32, 319] width 11 height 11
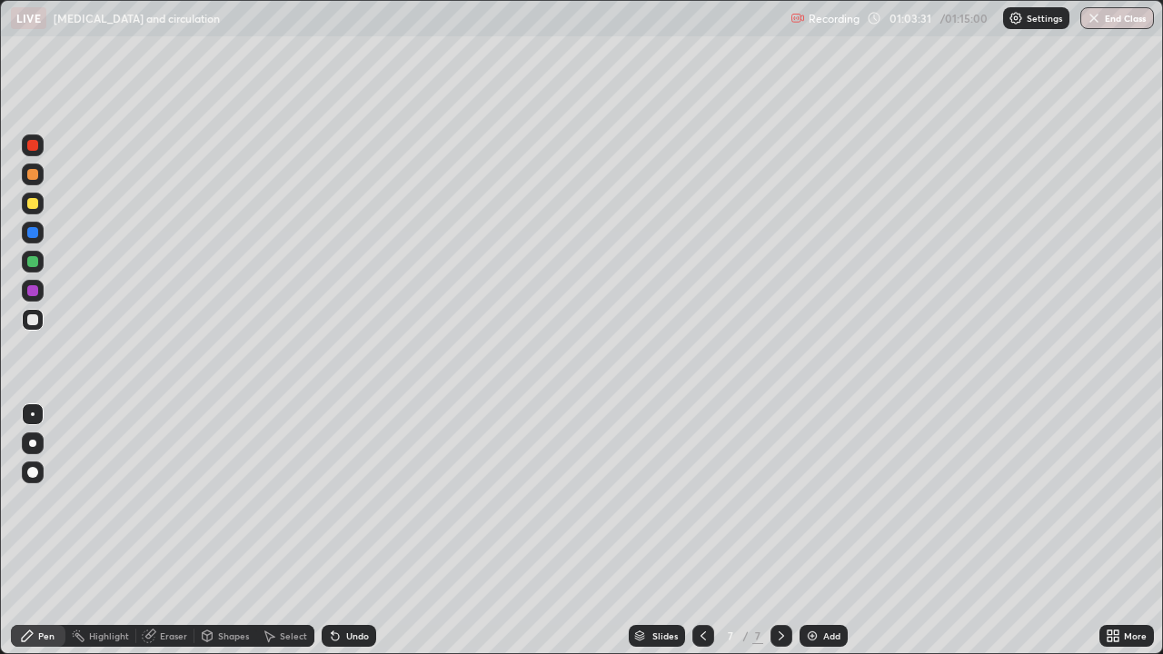
click at [35, 146] on div at bounding box center [32, 145] width 11 height 11
click at [31, 322] on div at bounding box center [32, 319] width 11 height 11
click at [32, 235] on div at bounding box center [32, 232] width 11 height 11
click at [28, 321] on div at bounding box center [32, 319] width 11 height 11
click at [34, 203] on div at bounding box center [32, 203] width 11 height 11
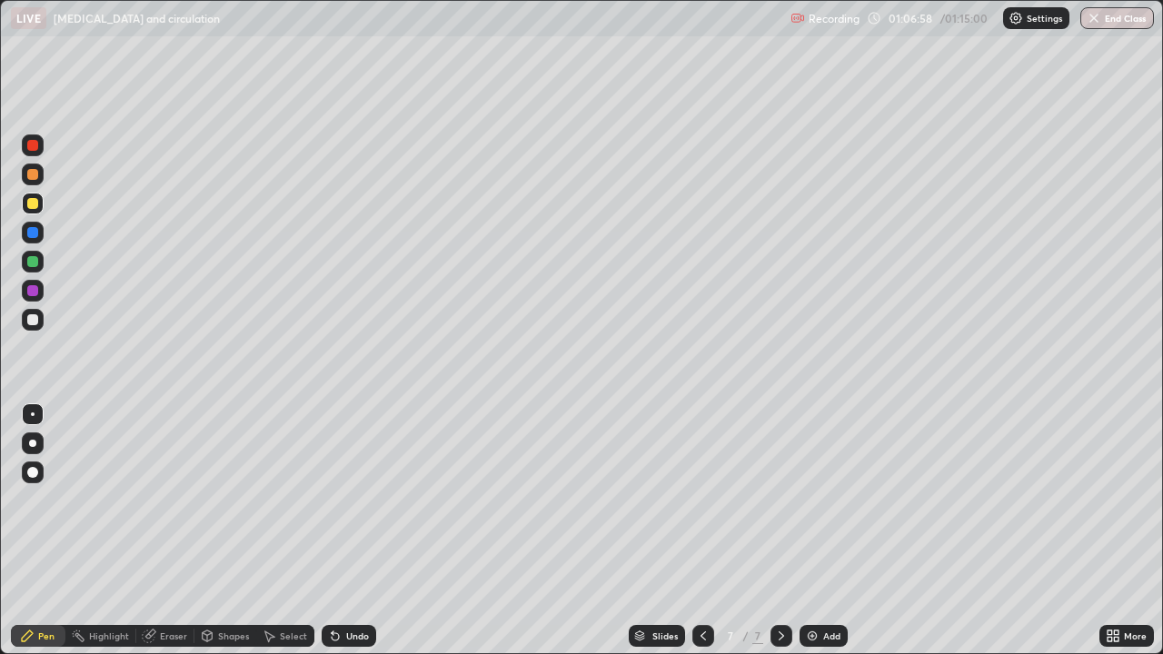
click at [702, 530] on div at bounding box center [703, 636] width 22 height 36
click at [779, 530] on icon at bounding box center [781, 636] width 15 height 15
click at [161, 530] on div "Eraser" at bounding box center [173, 635] width 27 height 9
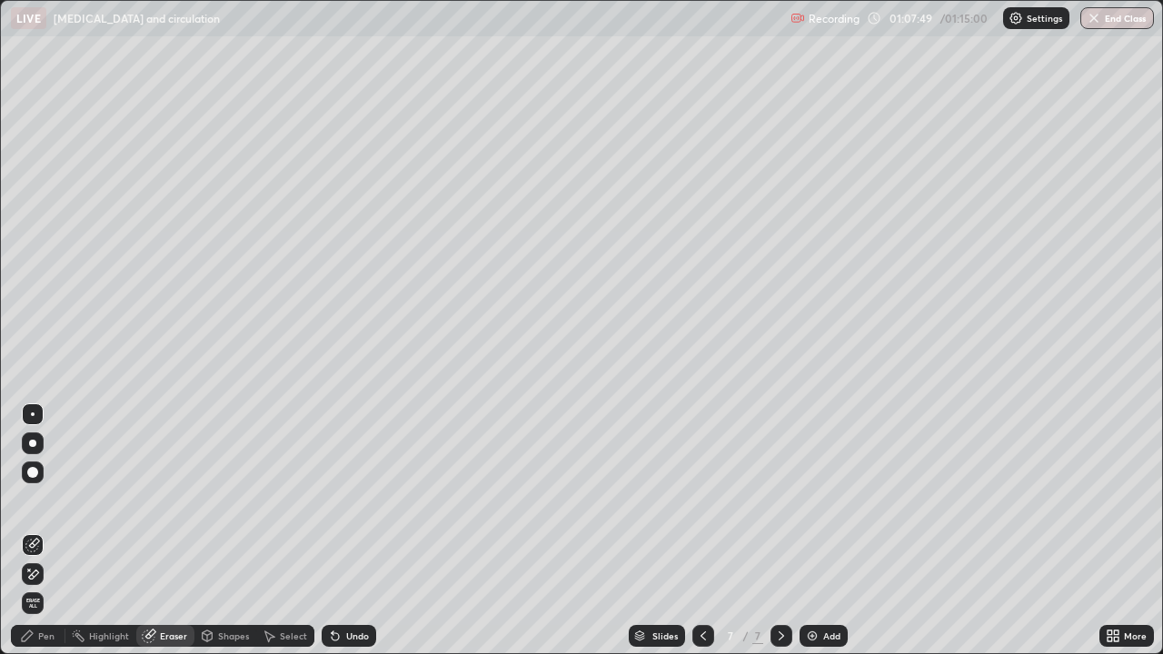
click at [37, 530] on div "Pen" at bounding box center [38, 636] width 55 height 22
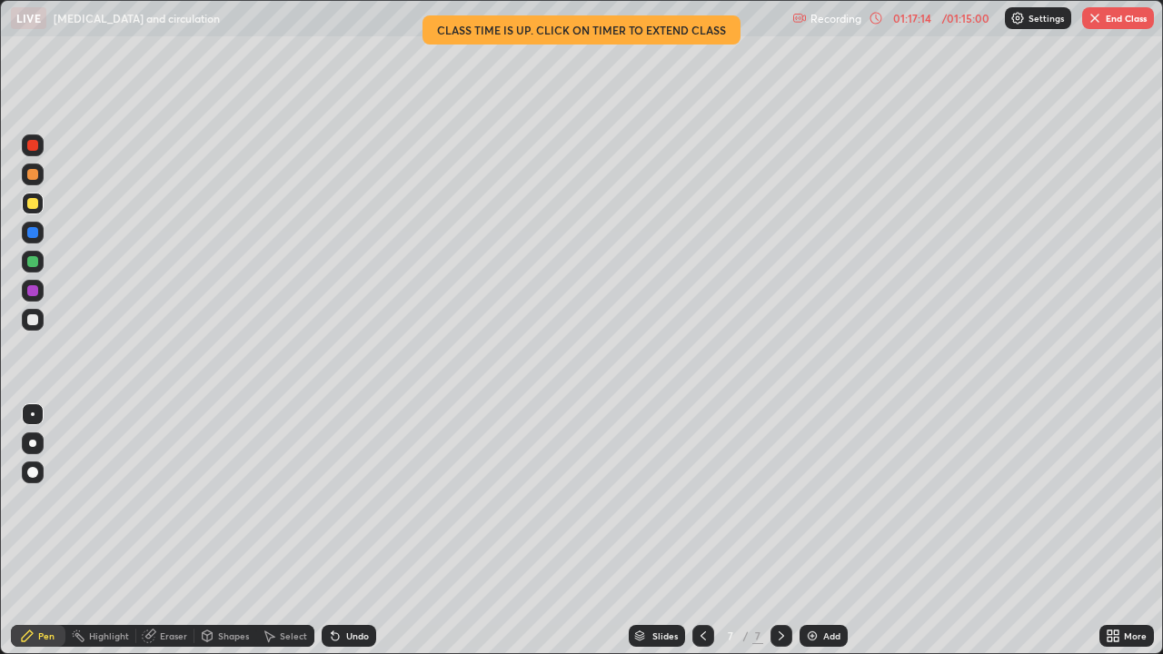
click at [1113, 19] on button "End Class" at bounding box center [1118, 18] width 72 height 22
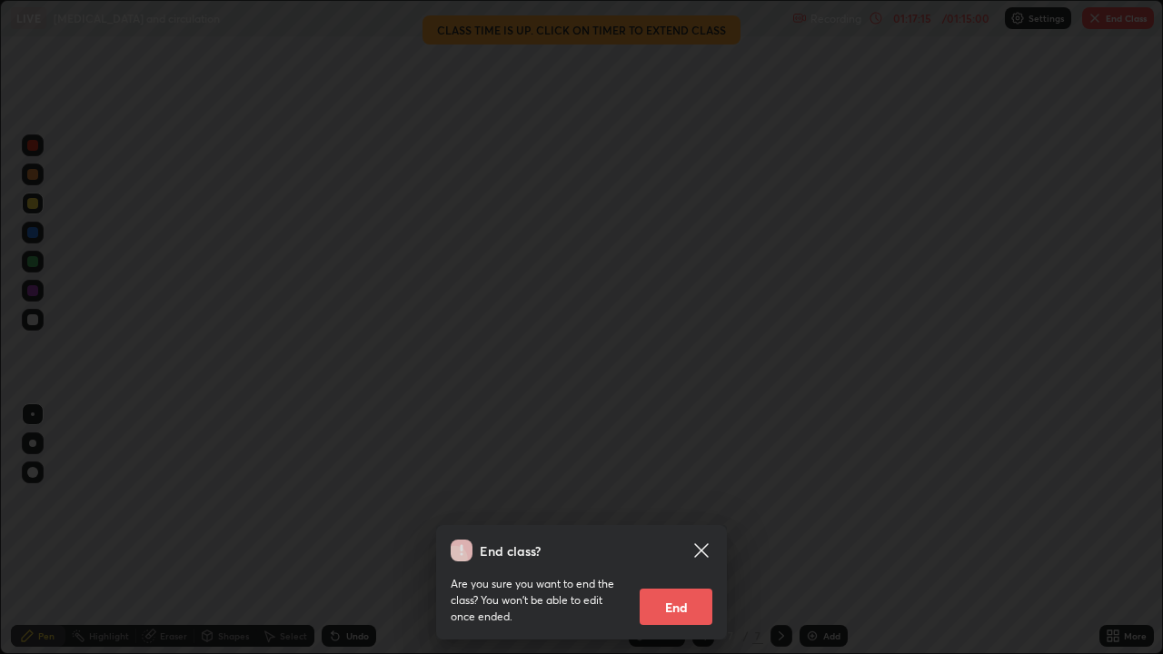
click at [693, 530] on button "End" at bounding box center [676, 607] width 73 height 36
